Goal: Task Accomplishment & Management: Manage account settings

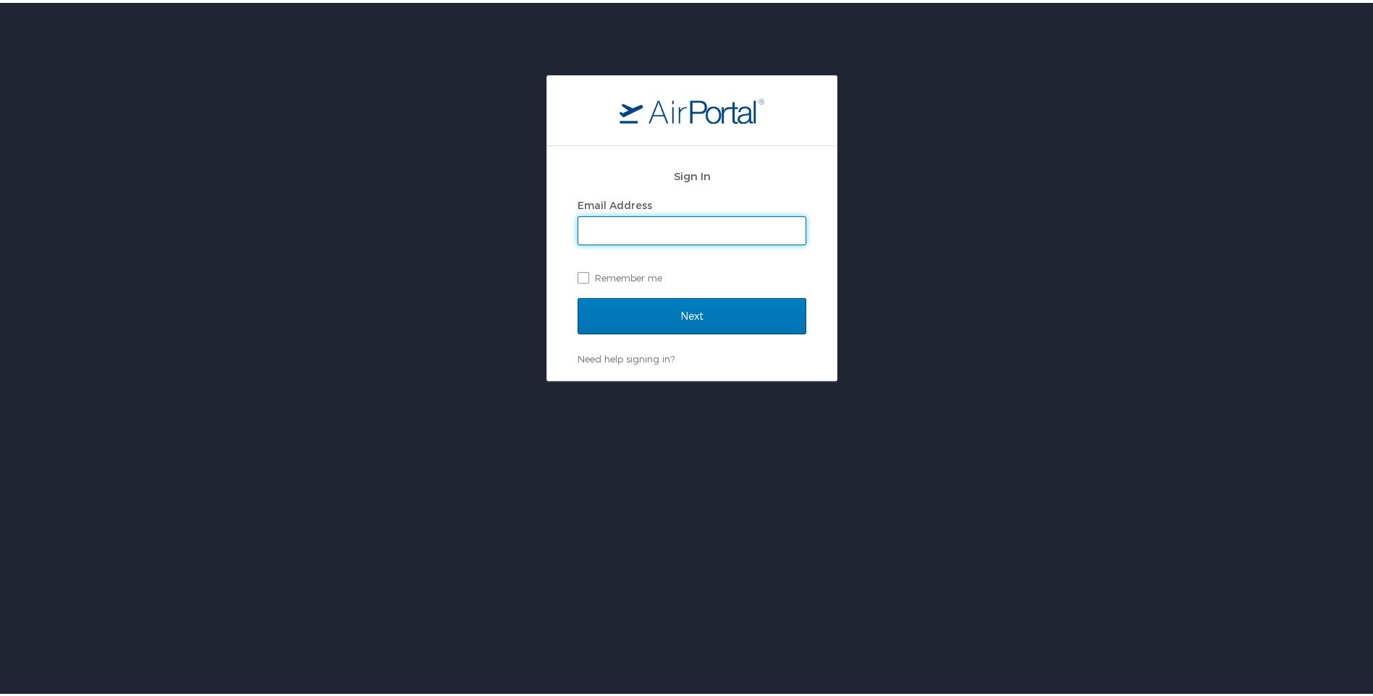
click at [690, 221] on input "Email Address" at bounding box center [691, 227] width 227 height 27
type input "[EMAIL_ADDRESS][DOMAIN_NAME]"
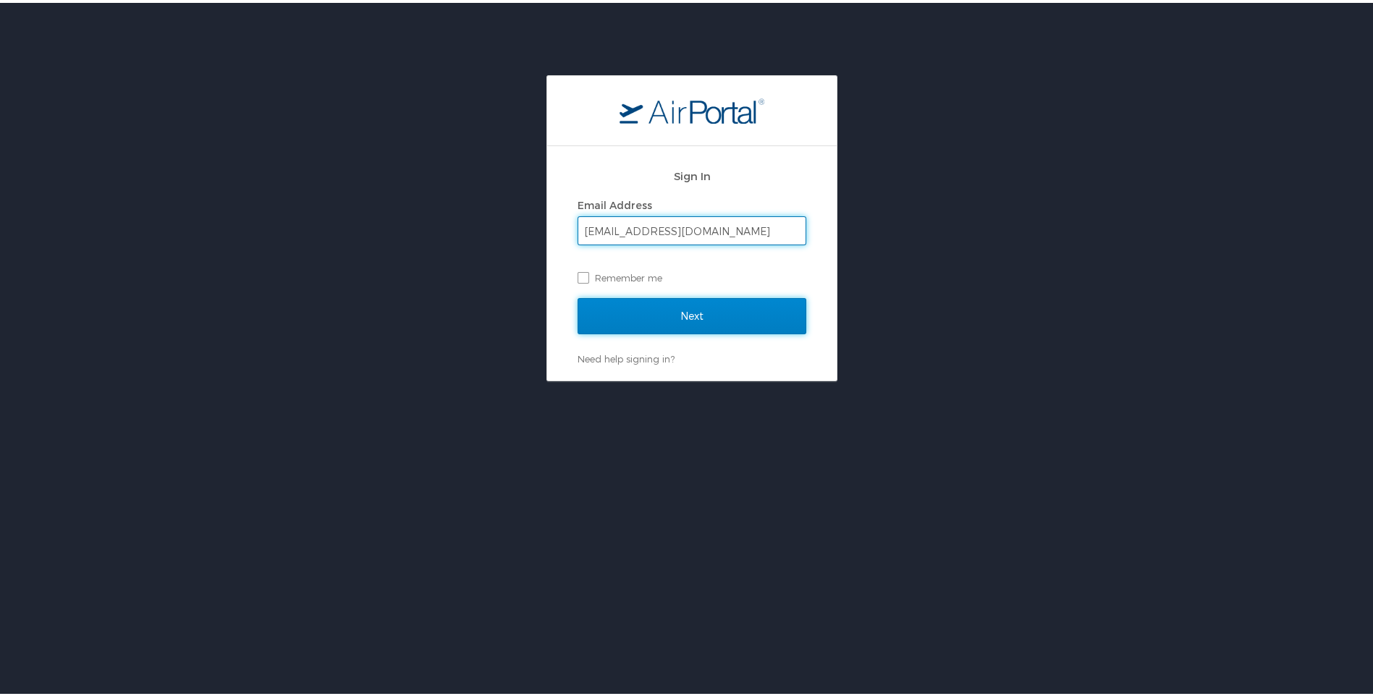
click at [698, 314] on input "Next" at bounding box center [691, 313] width 229 height 36
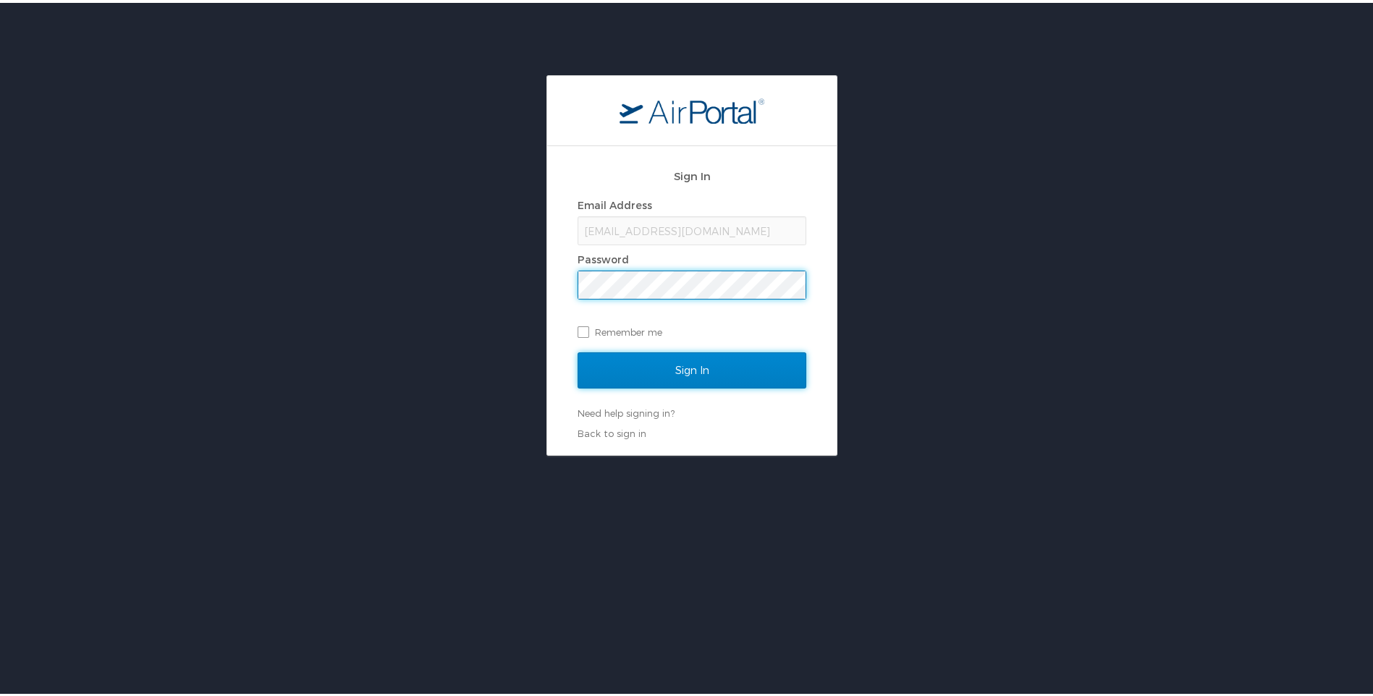
click at [688, 352] on input "Sign In" at bounding box center [691, 368] width 229 height 36
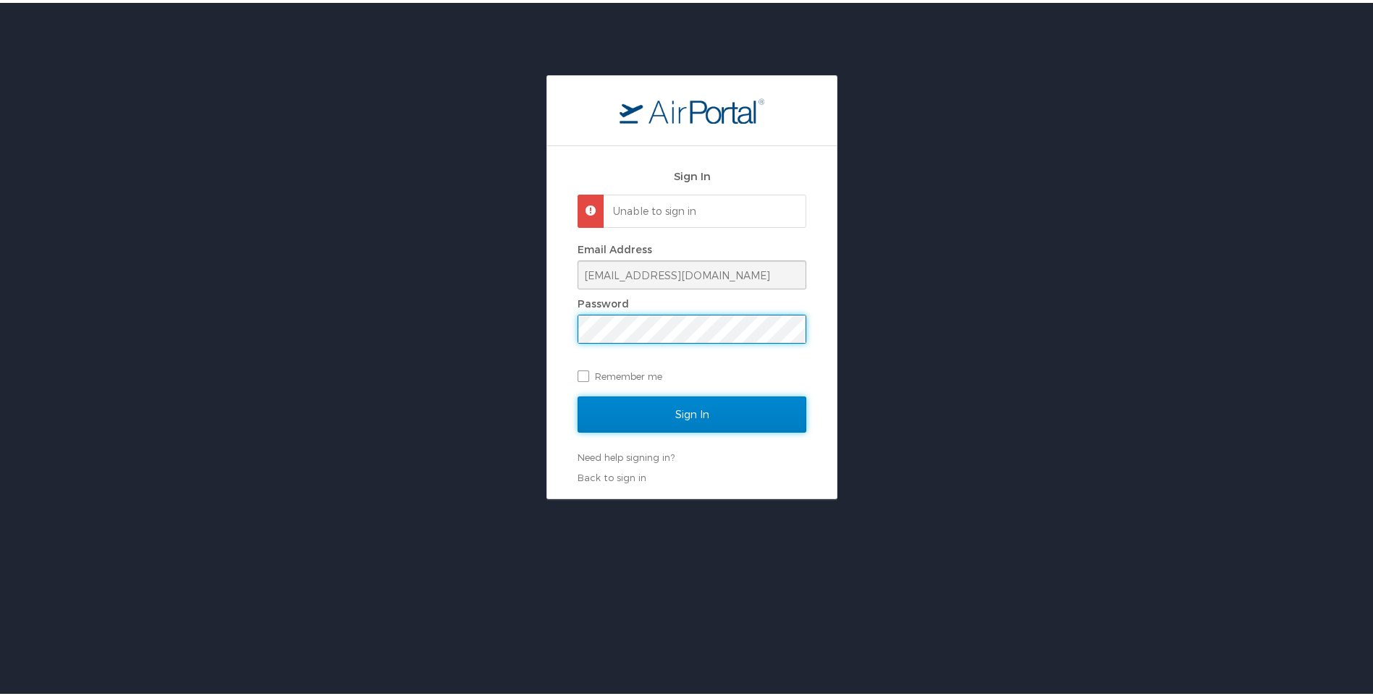
click at [724, 402] on input "Sign In" at bounding box center [691, 412] width 229 height 36
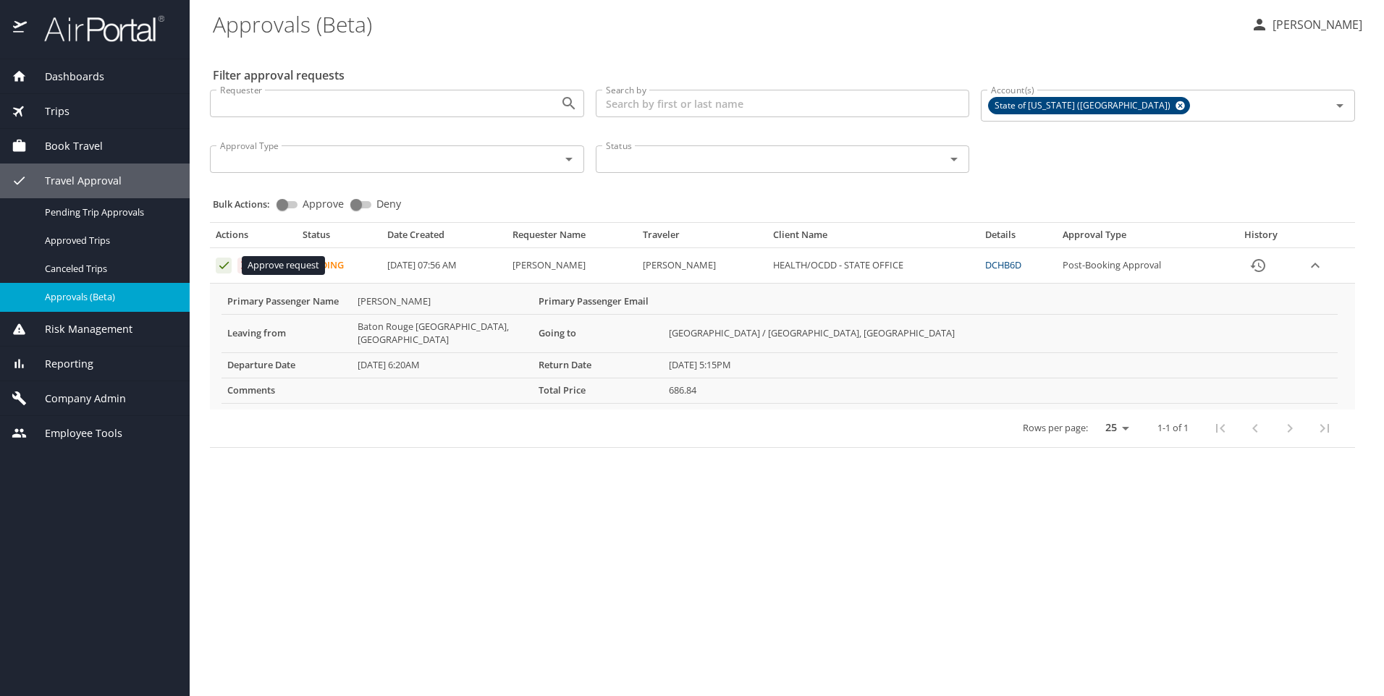
click at [222, 264] on icon "Approval table" at bounding box center [224, 265] width 14 height 14
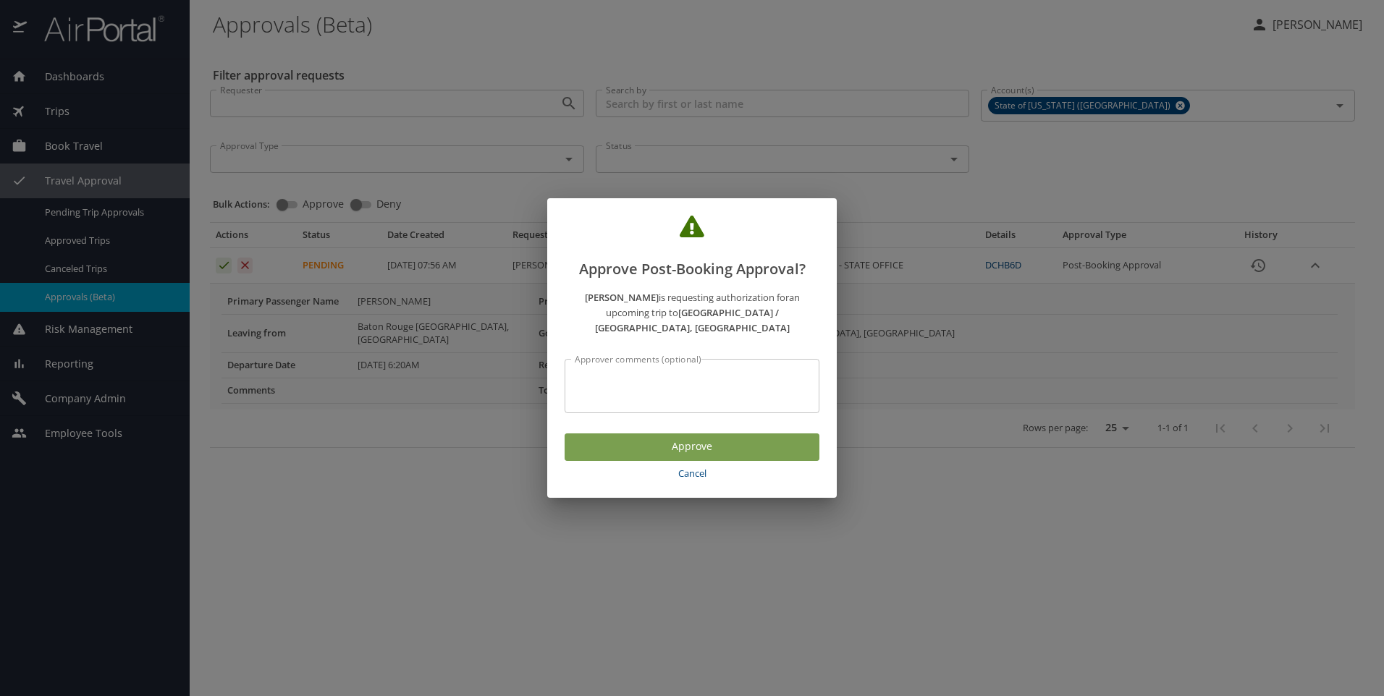
click at [706, 438] on span "Approve" at bounding box center [692, 447] width 232 height 18
